Goal: Information Seeking & Learning: Learn about a topic

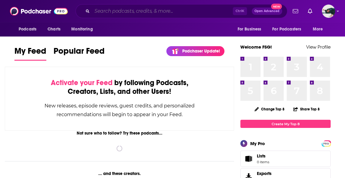
click at [136, 12] on input "Search podcasts, credits, & more..." at bounding box center [162, 11] width 141 height 10
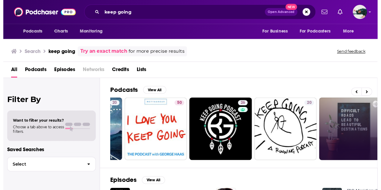
scroll to position [0, 65]
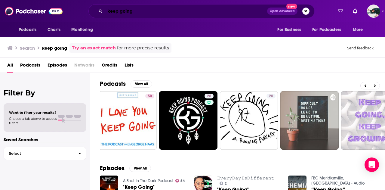
click at [153, 10] on input "keep going" at bounding box center [186, 11] width 162 height 10
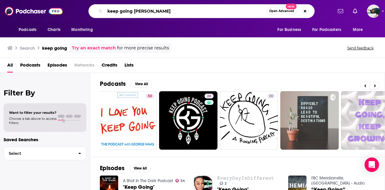
type input "keep going [PERSON_NAME]"
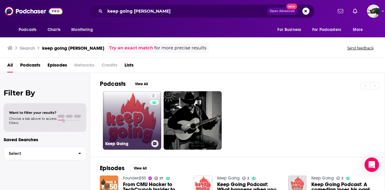
click at [115, 109] on link "2 Keep Going" at bounding box center [132, 120] width 58 height 58
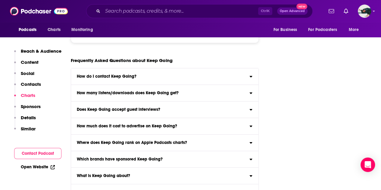
scroll to position [2195, 0]
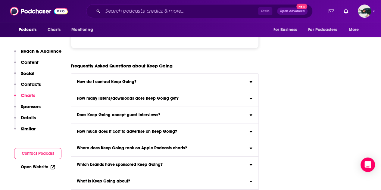
click at [249, 97] on icon at bounding box center [250, 97] width 3 height 5
click at [0, 0] on input "How many listens/downloads does Keep Going get? Click here to view reach inform…" at bounding box center [0, 0] width 0 height 0
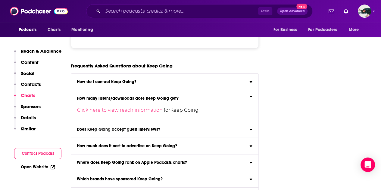
click at [156, 109] on link "Click here to view reach information" at bounding box center [120, 110] width 87 height 6
